Goal: Task Accomplishment & Management: Use online tool/utility

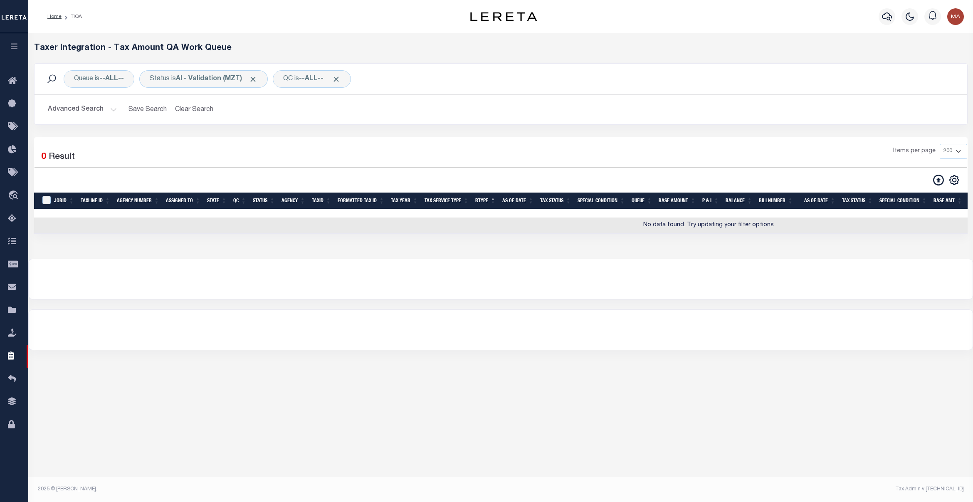
select select "200"
click at [10, 86] on icon at bounding box center [14, 81] width 13 height 10
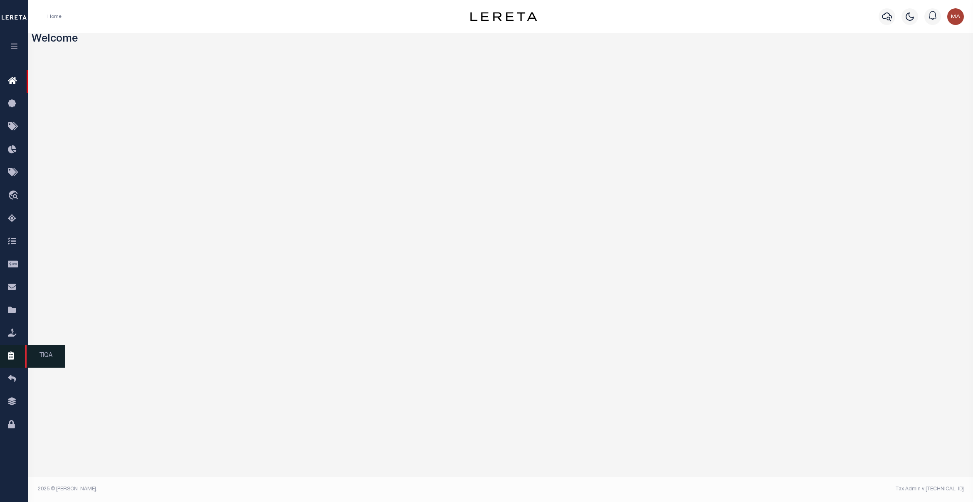
click at [12, 353] on link "TIQA" at bounding box center [14, 356] width 28 height 23
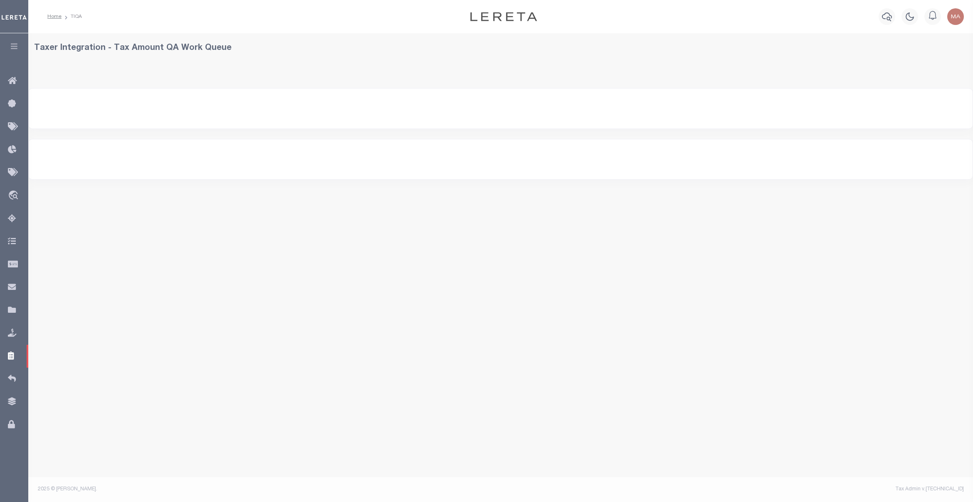
select select
select select "200"
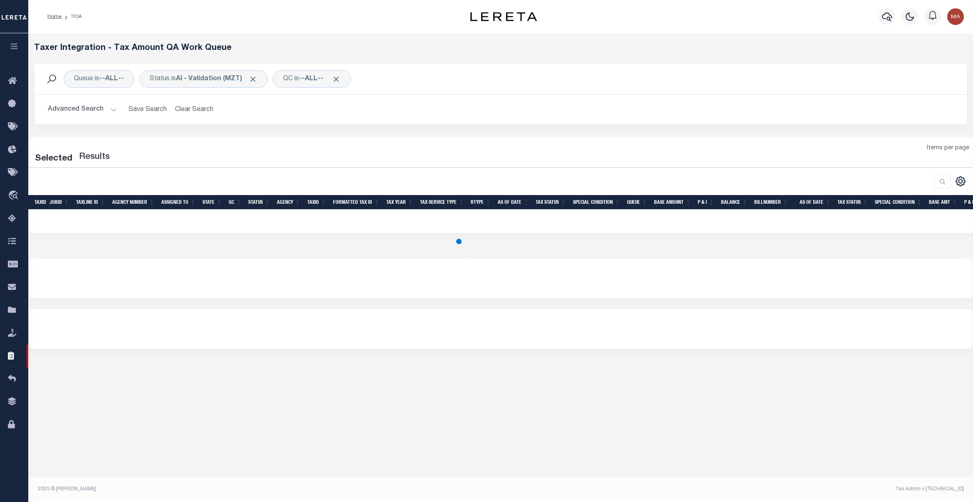
select select "200"
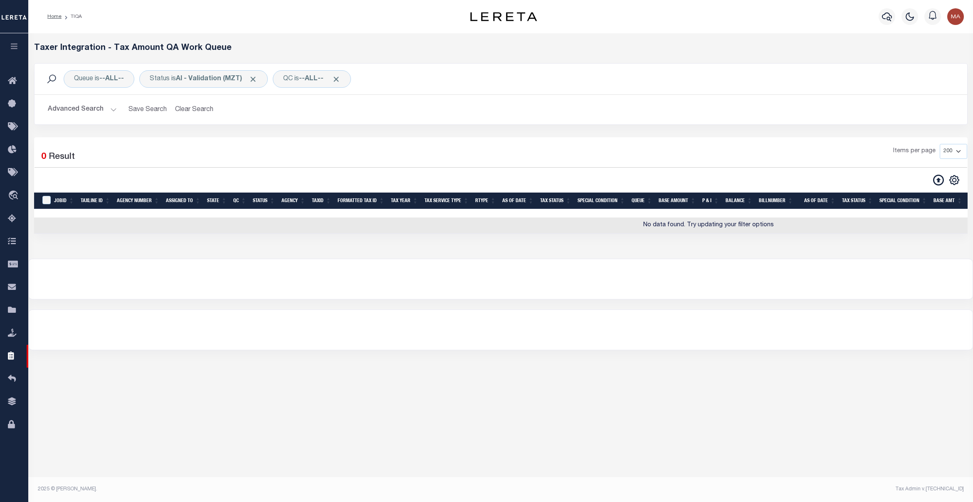
click at [88, 114] on button "Advanced Search" at bounding box center [82, 110] width 69 height 16
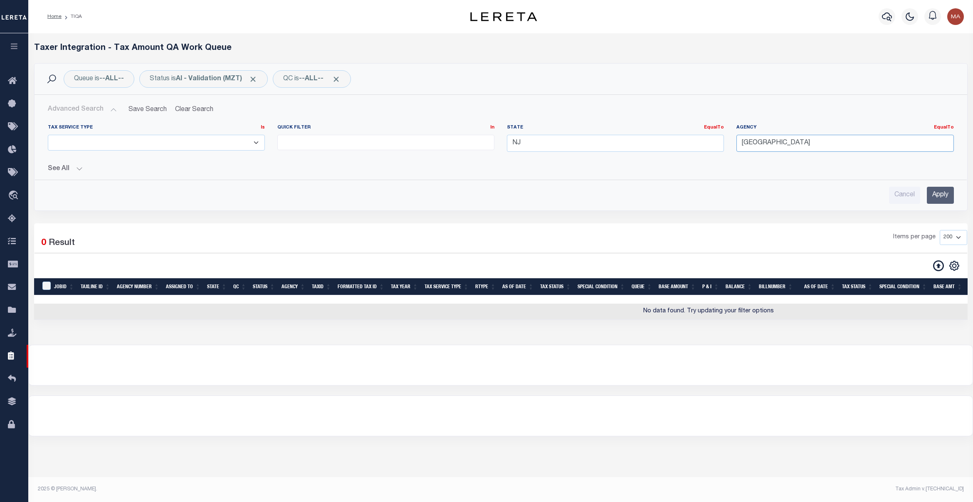
drag, startPoint x: 829, startPoint y: 144, endPoint x: 707, endPoint y: 144, distance: 121.5
click at [707, 144] on div "Tax Service Type Is Is Contains ESCROW NonESCROW Quick Filter In In View Only L…" at bounding box center [501, 141] width 919 height 34
drag, startPoint x: 600, startPoint y: 144, endPoint x: 515, endPoint y: 141, distance: 85.8
click at [515, 141] on input "NJ" at bounding box center [615, 143] width 217 height 17
drag, startPoint x: 817, startPoint y: 141, endPoint x: 650, endPoint y: 141, distance: 166.4
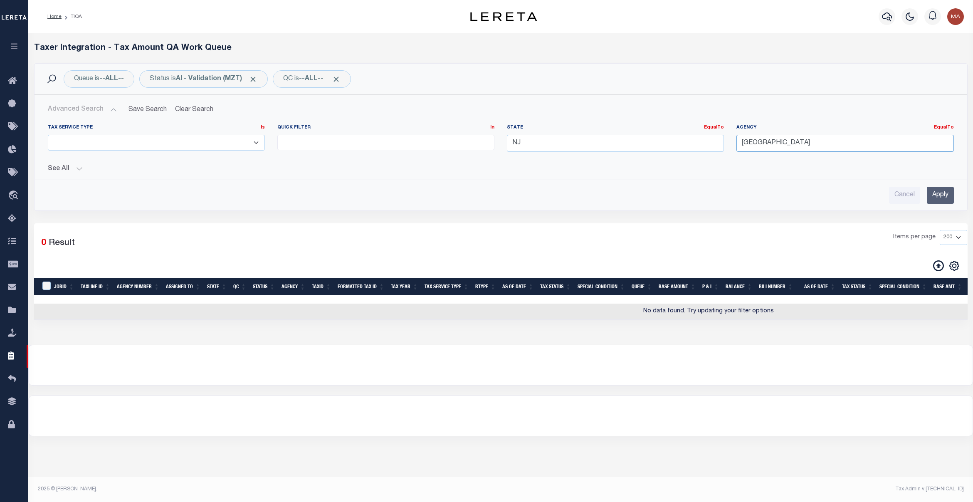
click at [650, 141] on div "Tax Service Type Is Is Contains ESCROW NonESCROW Quick Filter In In View Only L…" at bounding box center [501, 141] width 919 height 34
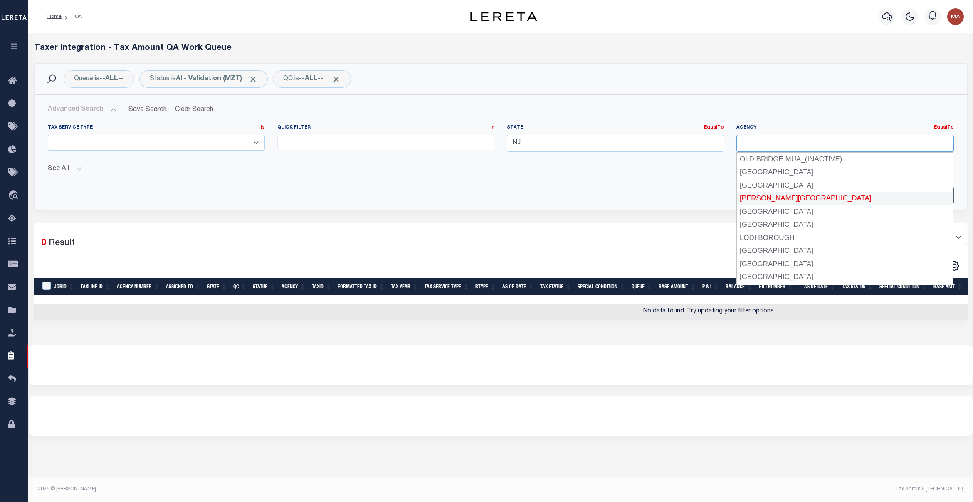
click at [939, 195] on div "HAMILTON TOWNSHIP" at bounding box center [845, 198] width 216 height 13
type input "HAMILTON TOWNSHIP"
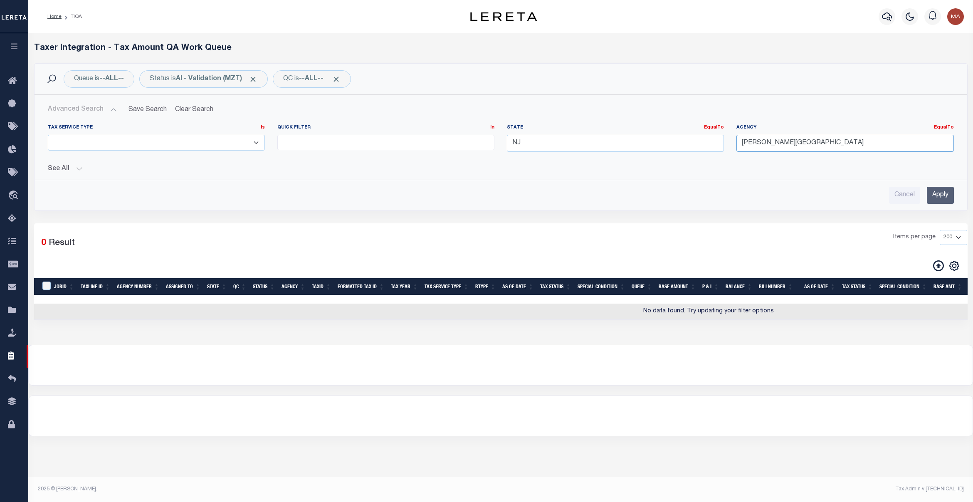
drag, startPoint x: 868, startPoint y: 142, endPoint x: 691, endPoint y: 149, distance: 177.8
click at [691, 145] on div "Tax Service Type Is Is Contains ESCROW NonESCROW Quick Filter In In View Only L…" at bounding box center [501, 141] width 919 height 34
drag, startPoint x: 944, startPoint y: 198, endPoint x: 939, endPoint y: 196, distance: 6.0
click at [939, 196] on input "Apply" at bounding box center [940, 195] width 27 height 17
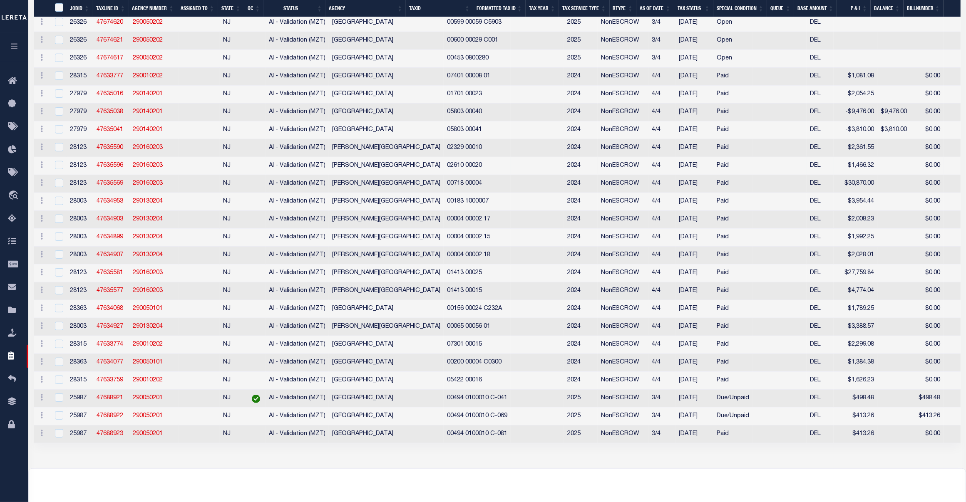
scroll to position [527, 0]
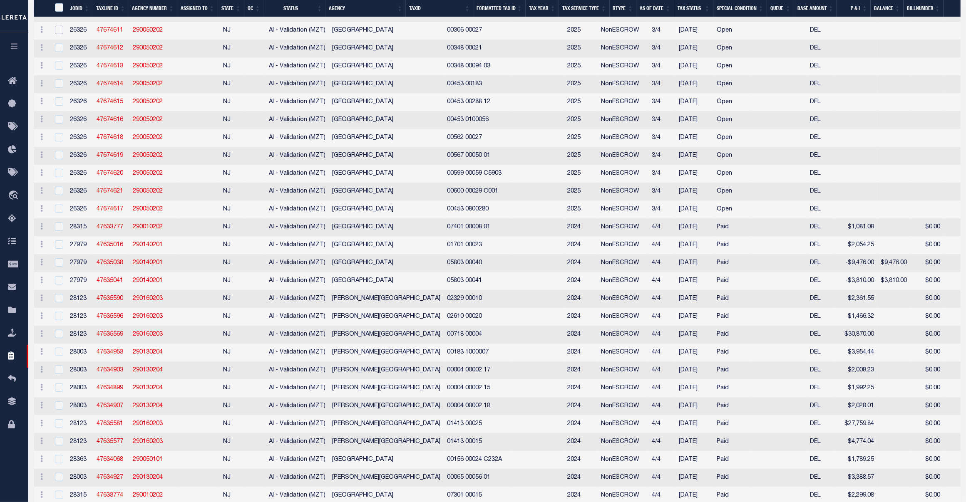
click at [61, 34] on input "checkbox" at bounding box center [59, 30] width 8 height 8
checkbox input "true"
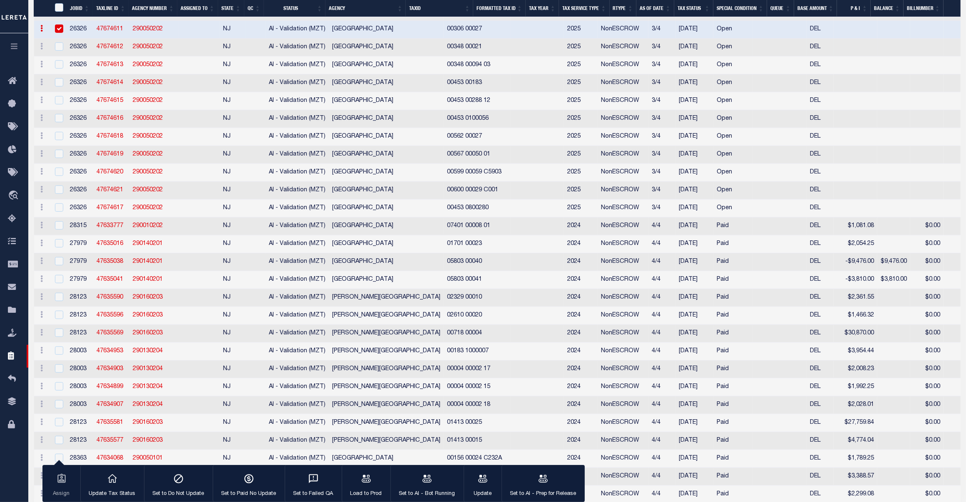
click at [58, 52] on div at bounding box center [58, 46] width 10 height 9
checkbox input "true"
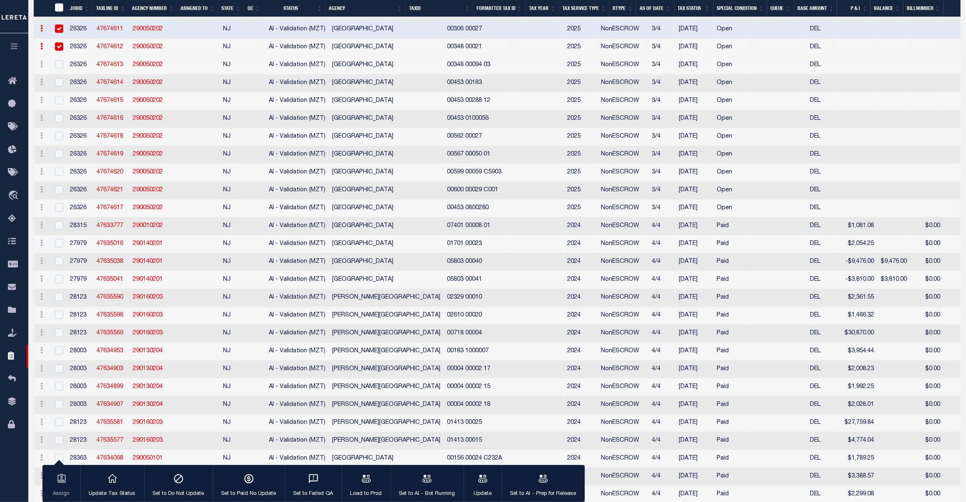
click at [371, 218] on td "UPPER TOWNSHIP" at bounding box center [386, 209] width 115 height 18
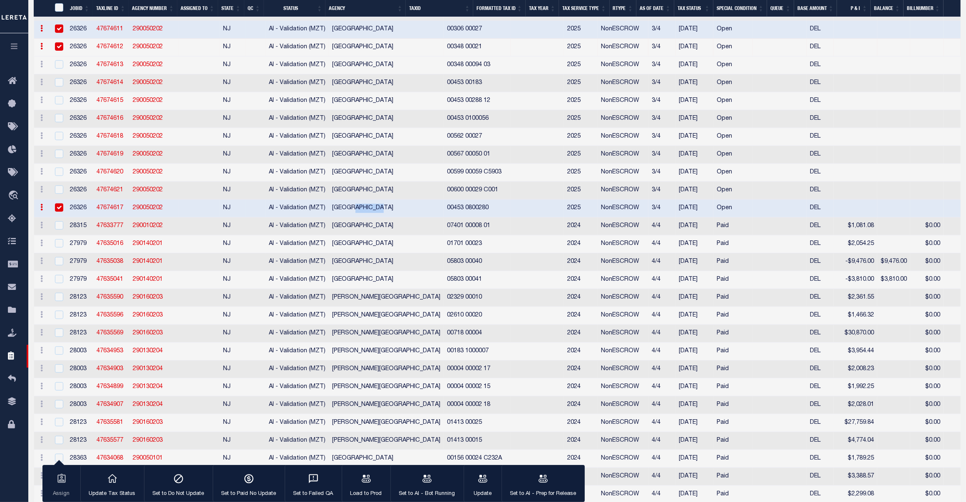
click at [371, 218] on td "UPPER TOWNSHIP" at bounding box center [386, 209] width 115 height 18
checkbox input "false"
